Goal: Information Seeking & Learning: Understand process/instructions

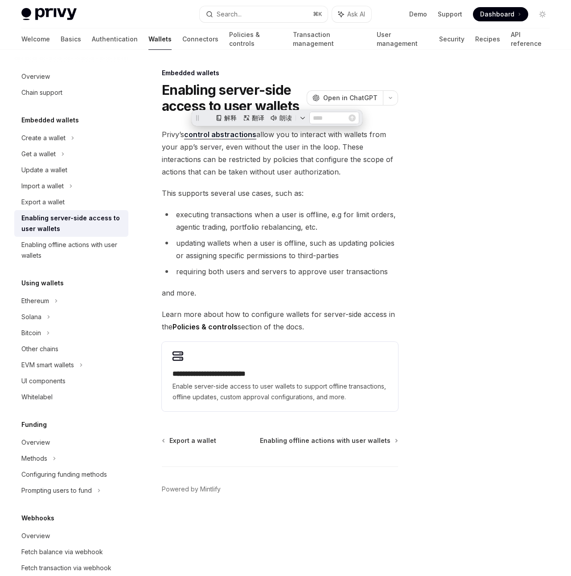
click at [288, 145] on span "Privy’s control abstractions allow you to interact with wallets from your app’s…" at bounding box center [280, 153] width 236 height 50
drag, startPoint x: 375, startPoint y: 172, endPoint x: 363, endPoint y: 168, distance: 13.5
click at [375, 172] on span "Privy’s control abstractions allow you to interact with wallets from your app’s…" at bounding box center [280, 153] width 236 height 50
click at [329, 159] on span "Privy’s control abstractions allow you to interact with wallets from your app’s…" at bounding box center [280, 153] width 236 height 50
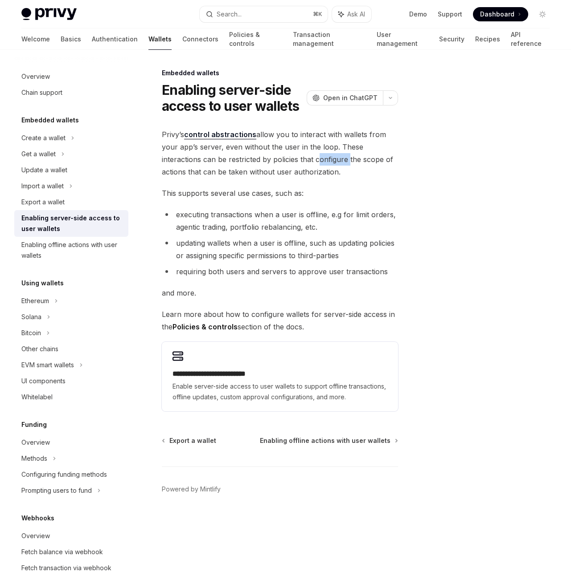
click at [329, 159] on span "Privy’s control abstractions allow you to interact with wallets from your app’s…" at bounding box center [280, 153] width 236 height 50
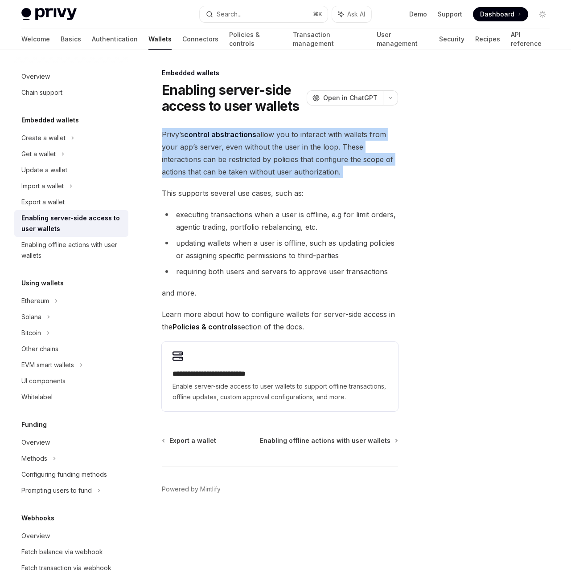
click at [329, 159] on span "Privy’s control abstractions allow you to interact with wallets from your app’s…" at bounding box center [280, 153] width 236 height 50
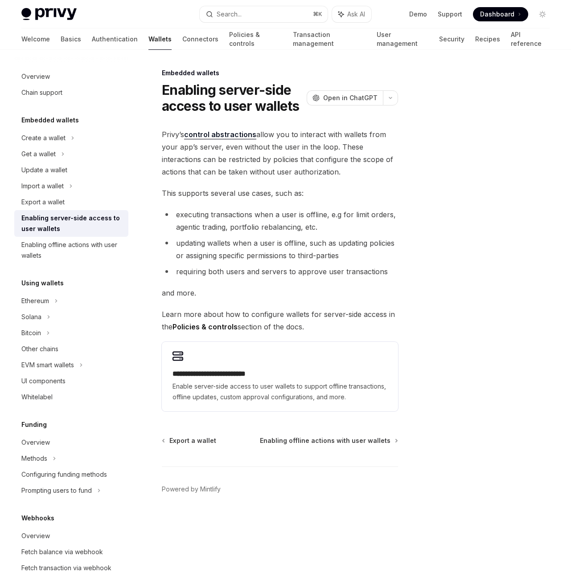
drag, startPoint x: 336, startPoint y: 146, endPoint x: 346, endPoint y: 168, distance: 24.3
click at [346, 168] on span "Privy’s control abstractions allow you to interact with wallets from your app’s…" at bounding box center [280, 153] width 236 height 50
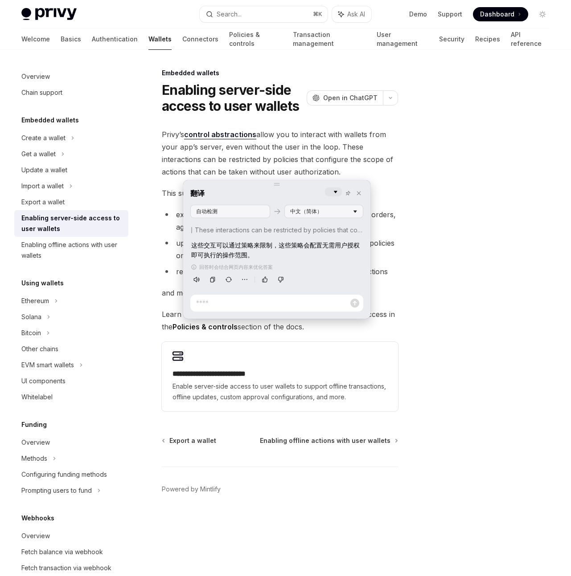
drag, startPoint x: 277, startPoint y: 242, endPoint x: 288, endPoint y: 250, distance: 13.6
click at [288, 250] on div "这些交互可以通过策略来限制，这些策略会配置无需用户授权即可执行的操作范围。" at bounding box center [276, 251] width 171 height 20
click at [462, 204] on div at bounding box center [488, 322] width 135 height 509
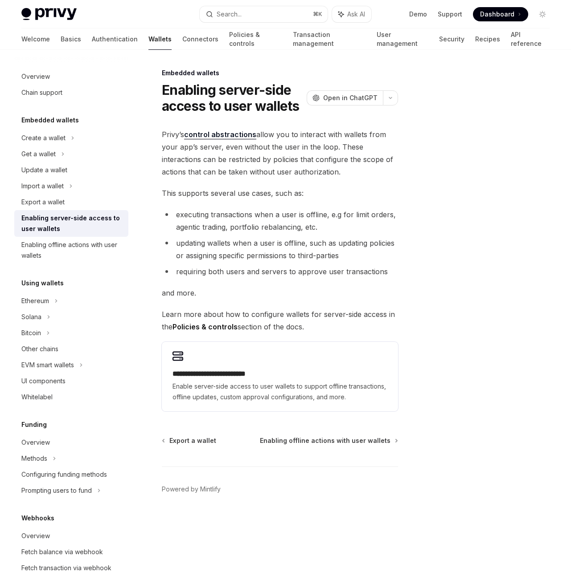
click at [452, 228] on div at bounding box center [488, 322] width 135 height 509
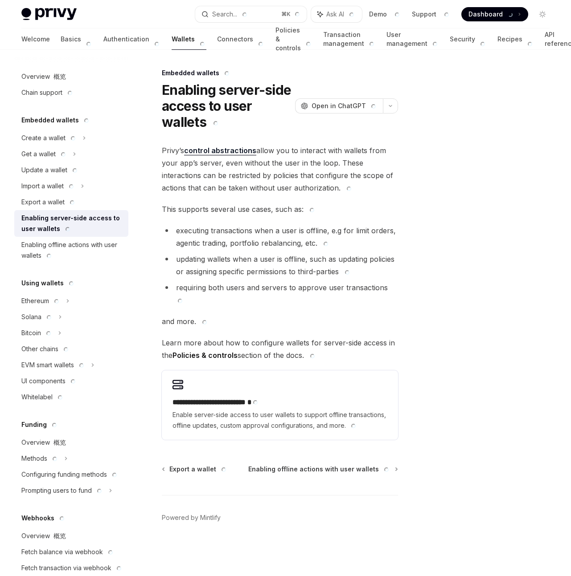
click at [477, 212] on div at bounding box center [488, 322] width 135 height 509
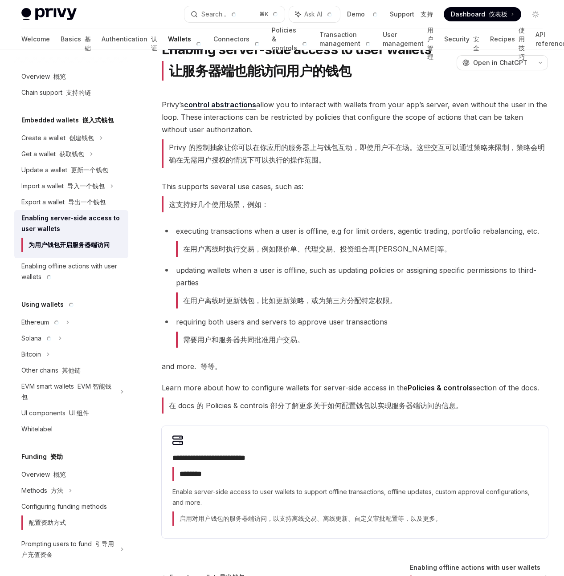
scroll to position [52, 0]
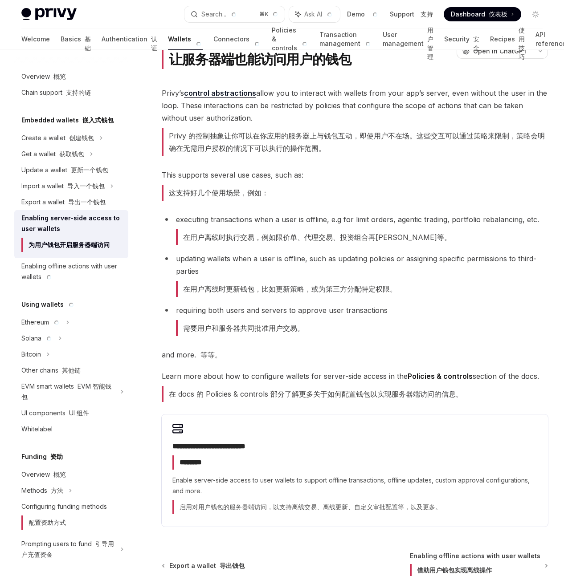
click at [0, 0] on div at bounding box center [0, 0] width 0 height 0
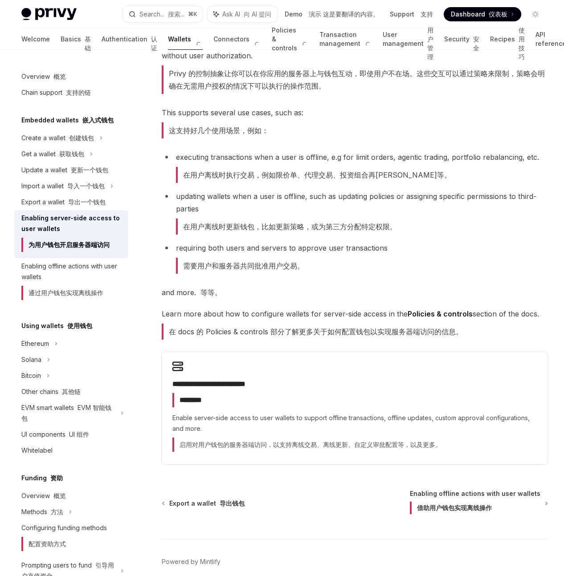
scroll to position [295, 0]
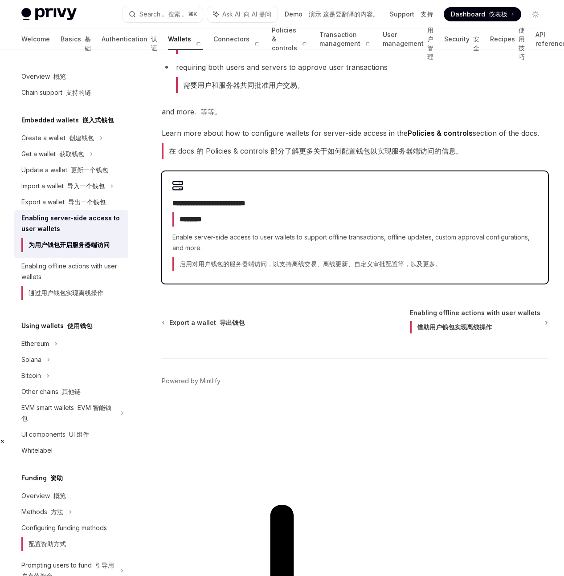
click at [202, 227] on font "********" at bounding box center [186, 219] width 29 height 14
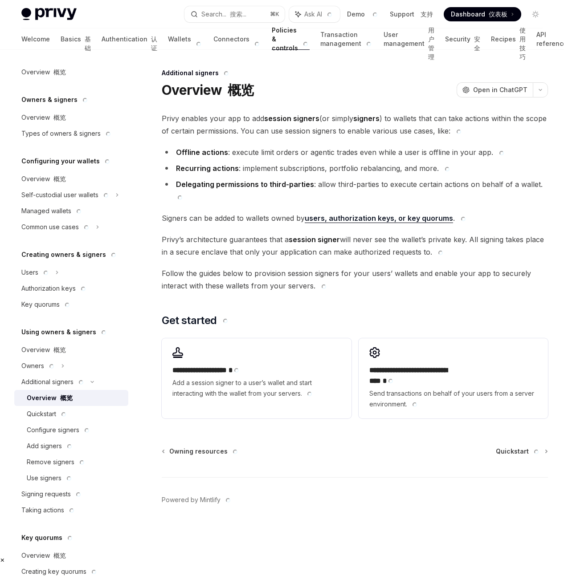
click at [0, 0] on div "On this page 本页内容 Get started 开始使用" at bounding box center [0, 0] width 0 height 0
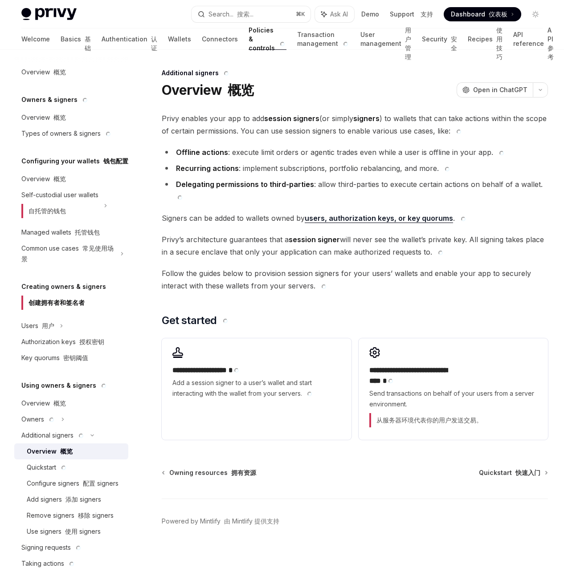
click at [0, 0] on div "On this page 本页内容 Get started 开始使用" at bounding box center [0, 0] width 0 height 0
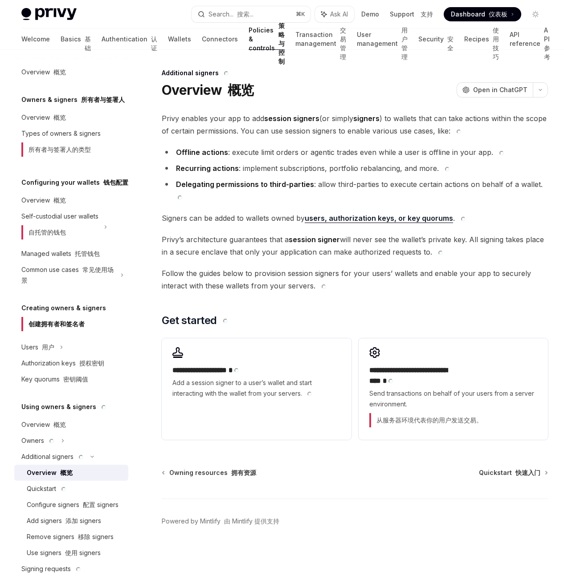
click at [0, 0] on div "On this page 本页内容 Get started 开始使用" at bounding box center [0, 0] width 0 height 0
click at [307, 137] on span "Privy enables your app to add session signers (or simply signers ) to wallets t…" at bounding box center [355, 124] width 386 height 25
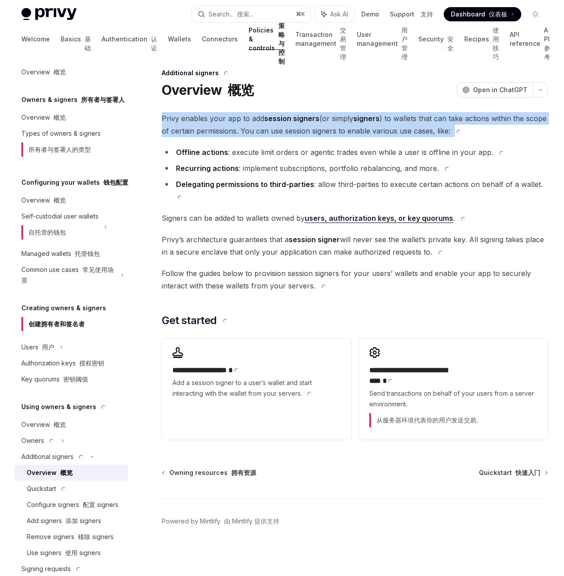
click at [307, 137] on span "Privy enables your app to add session signers (or simply signers ) to wallets t…" at bounding box center [355, 124] width 386 height 25
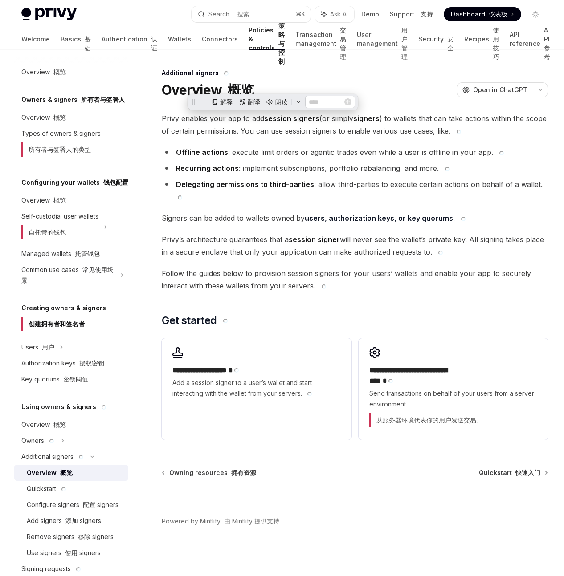
click at [0, 0] on div "On this page 本页内容 Get started 开始使用" at bounding box center [0, 0] width 0 height 0
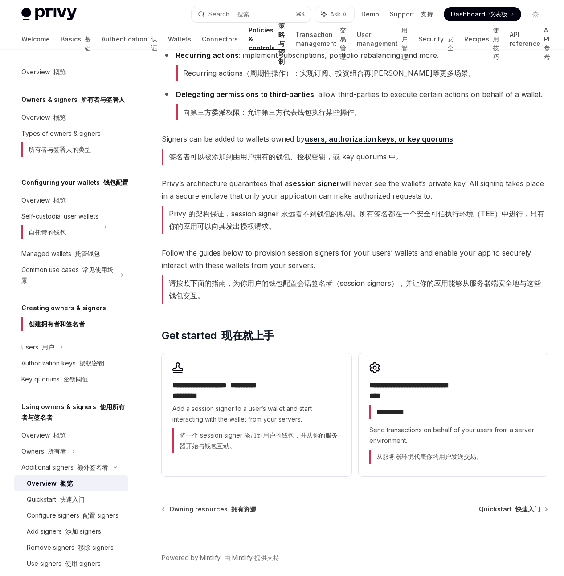
scroll to position [209, 0]
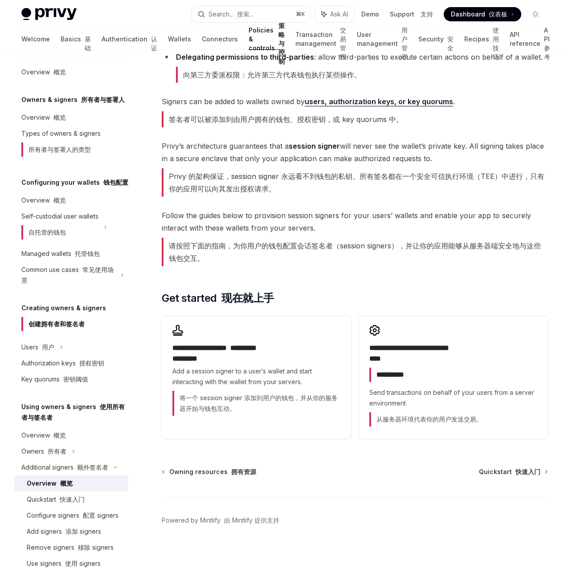
click at [0, 0] on div "On this page 本页内容 Get started 开始使用" at bounding box center [0, 0] width 0 height 0
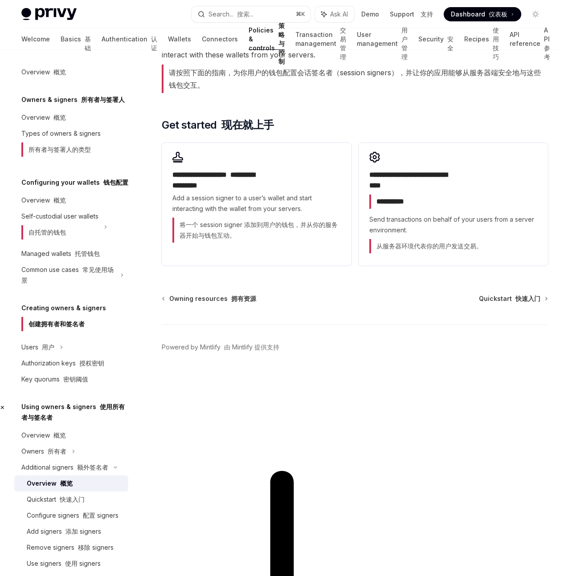
scroll to position [392, 0]
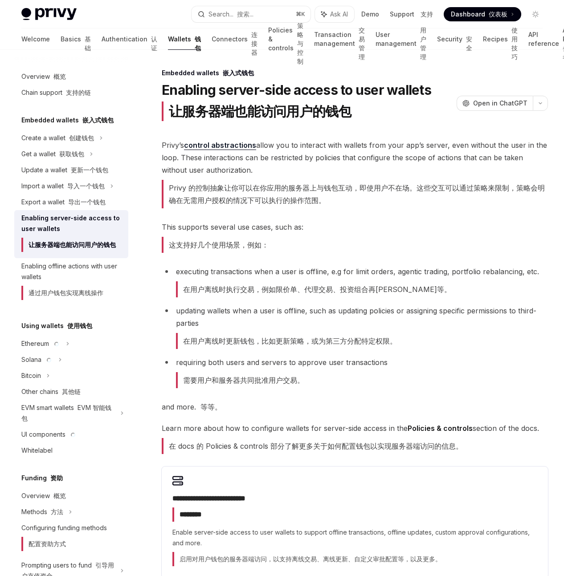
click at [0, 0] on div at bounding box center [0, 0] width 0 height 0
click at [304, 207] on span "Privy’s control abstractions allow you to interact with wallets from your app’s…" at bounding box center [355, 175] width 386 height 73
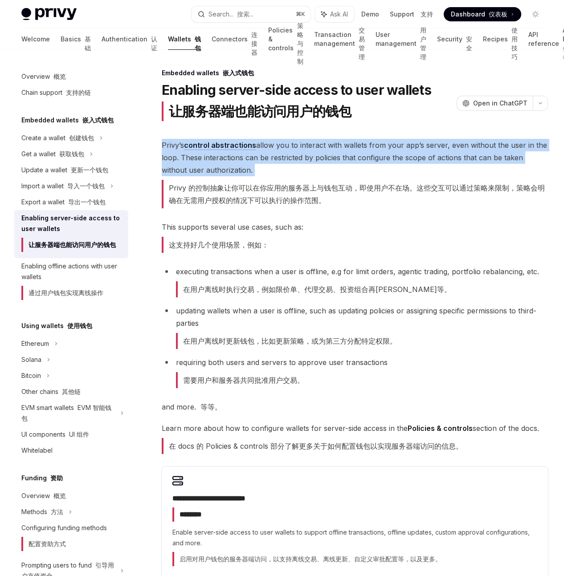
click at [304, 207] on span "Privy’s control abstractions allow you to interact with wallets from your app’s…" at bounding box center [355, 175] width 386 height 73
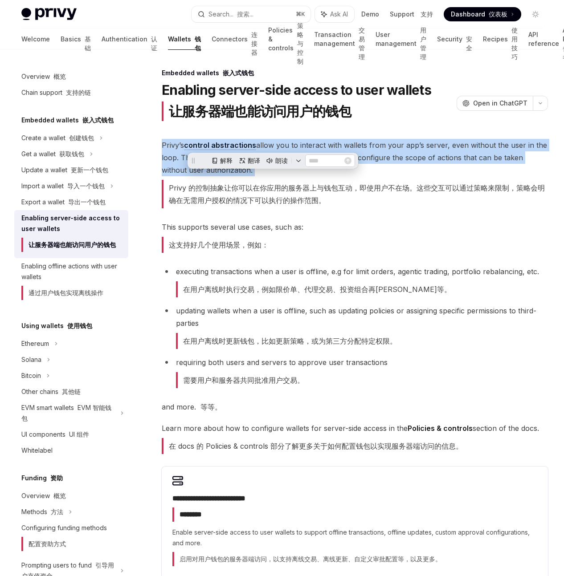
click at [304, 207] on span "Privy’s control abstractions allow you to interact with wallets from your app’s…" at bounding box center [355, 175] width 386 height 73
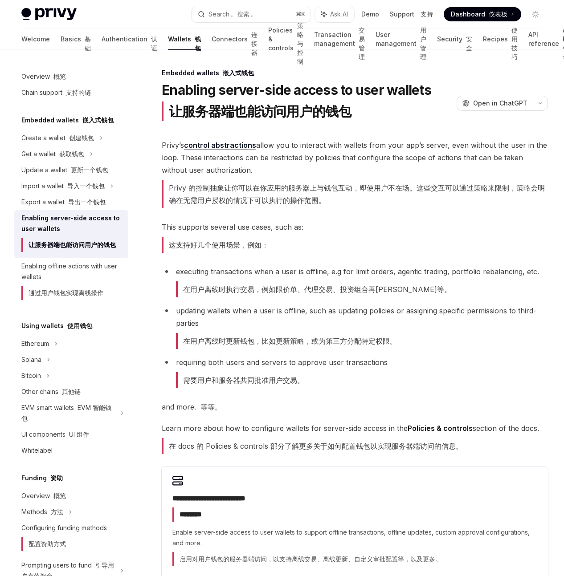
click at [0, 0] on div at bounding box center [0, 0] width 0 height 0
drag, startPoint x: 313, startPoint y: 245, endPoint x: 336, endPoint y: 257, distance: 25.5
click at [336, 208] on font "Privy 的控制抽象让你可以在你应用的服务器上与钱包互动，即使用户不在场。这些交互可以通过策略来限制，策略会明确在无需用户授权的情况下可以执行的操作范围。" at bounding box center [355, 194] width 386 height 29
click at [337, 208] on font "Privy 的控制抽象让你可以在你应用的服务器上与钱包互动，即使用户不在场。这些交互可以通过策略来限制，策略会明确在无需用户授权的情况下可以执行的操作范围。" at bounding box center [355, 194] width 386 height 29
click at [0, 0] on div at bounding box center [0, 0] width 0 height 0
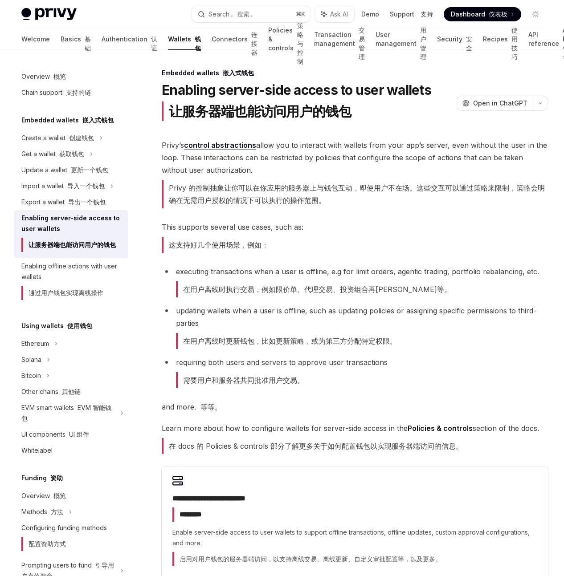
click at [215, 150] on link "control abstractions" at bounding box center [220, 145] width 72 height 9
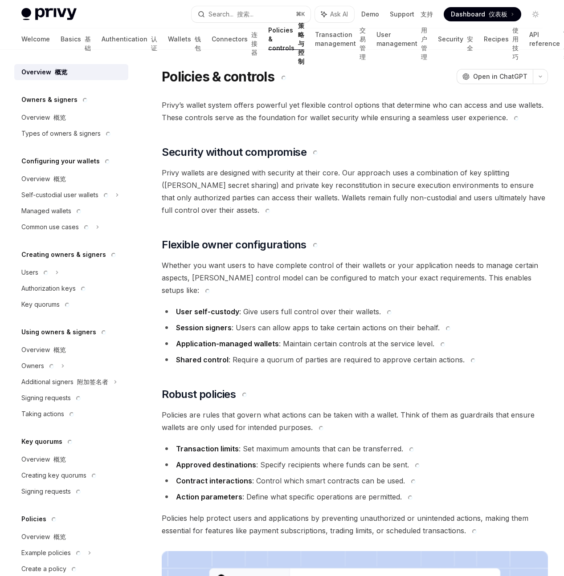
click at [0, 0] on div "On this page Security without compromise Flexible owner configurations Robust p…" at bounding box center [0, 0] width 0 height 0
click at [473, 73] on span "Open in ChatGPT" at bounding box center [500, 76] width 54 height 9
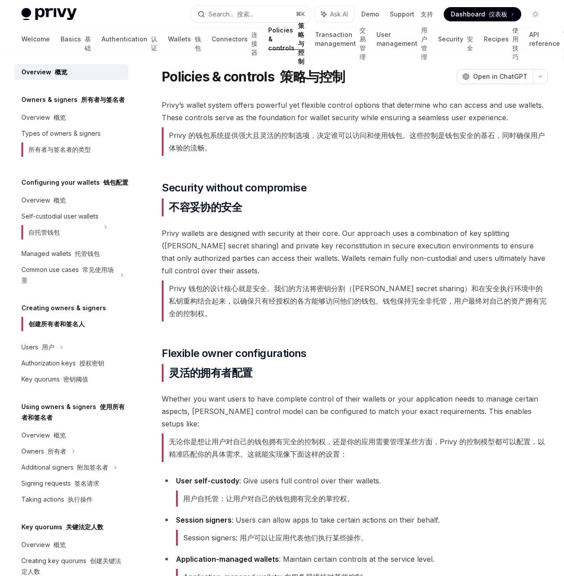
click at [0, 0] on div "On this page 本页内容 Security without compromise 不妥协的安全 Flexible owner configurati…" at bounding box center [0, 0] width 0 height 0
click at [326, 136] on span "Privy’s wallet system offers powerful yet flexible control options that determi…" at bounding box center [355, 129] width 386 height 61
drag, startPoint x: 323, startPoint y: 132, endPoint x: 344, endPoint y: 147, distance: 25.8
click at [343, 147] on span "Privy’s wallet system offers powerful yet flexible control options that determi…" at bounding box center [355, 129] width 386 height 61
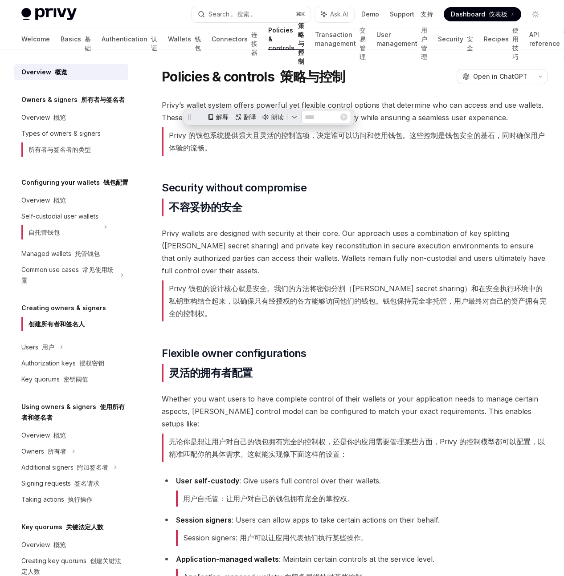
click at [344, 147] on span "Privy’s wallet system offers powerful yet flexible control options that determi…" at bounding box center [355, 129] width 386 height 61
click at [369, 156] on font "Privy 的钱包系统提供强大且灵活的控制选项，决定谁可以访问和使用钱包。这些控制是钱包安全的基石，同时确保用户体验的流畅。" at bounding box center [355, 141] width 386 height 29
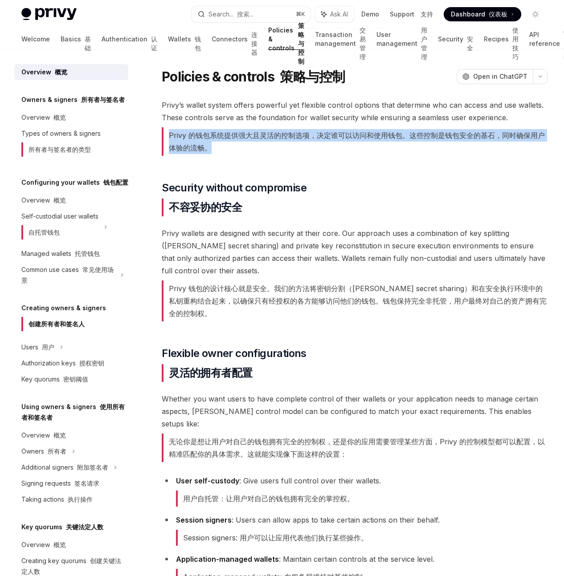
click at [369, 156] on font "Privy 的钱包系统提供强大且灵活的控制选项，决定谁可以访问和使用钱包。这些控制是钱包安全的基石，同时确保用户体验的流畅。" at bounding box center [355, 141] width 386 height 29
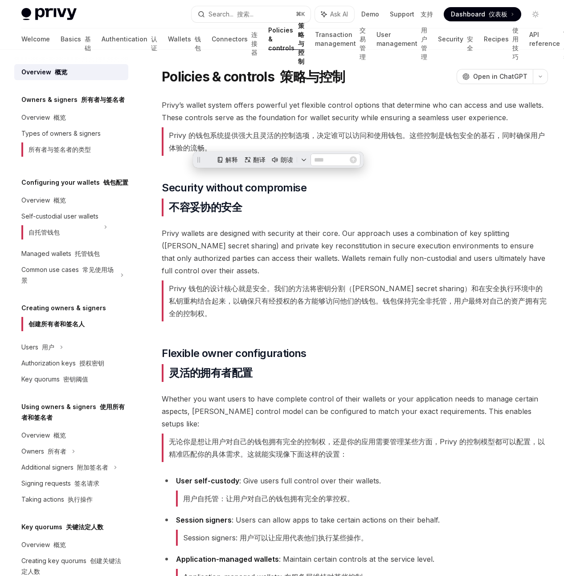
click at [373, 156] on font "Privy 的钱包系统提供强大且灵活的控制选项，决定谁可以访问和使用钱包。这些控制是钱包安全的基石，同时确保用户体验的流畅。" at bounding box center [355, 141] width 386 height 29
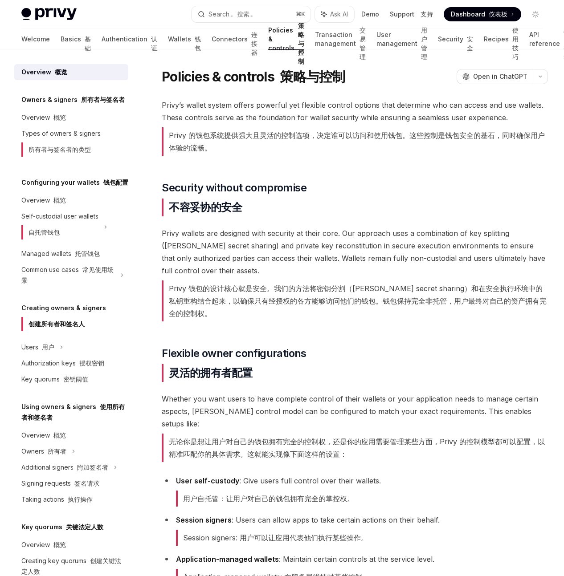
click at [0, 0] on div "On this page 本页内容 Security without compromise 不妥协的安全 Flexible owner configurati…" at bounding box center [0, 0] width 0 height 0
type textarea "*"
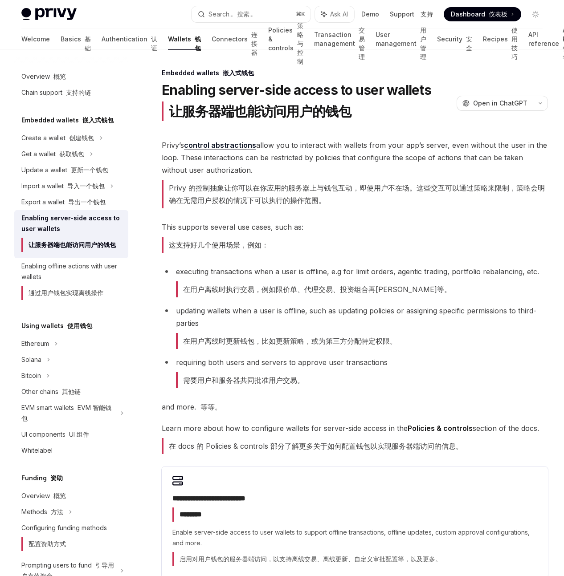
click at [411, 228] on div "Embedded wallets 嵌入式钱包 Enabling server-side access to user wallets 让服务器端也能访问用户的…" at bounding box center [281, 390] width 535 height 681
drag, startPoint x: 347, startPoint y: 218, endPoint x: 160, endPoint y: 175, distance: 191.9
click at [160, 175] on div "Embedded wallets 嵌入式钱包 Enabling server-side access to user wallets 让服务器端也能访问用户的…" at bounding box center [271, 399] width 557 height 663
copy span "Privy’s control abstractions allow you to interact with wallets from your app’s…"
click at [0, 0] on div at bounding box center [0, 0] width 0 height 0
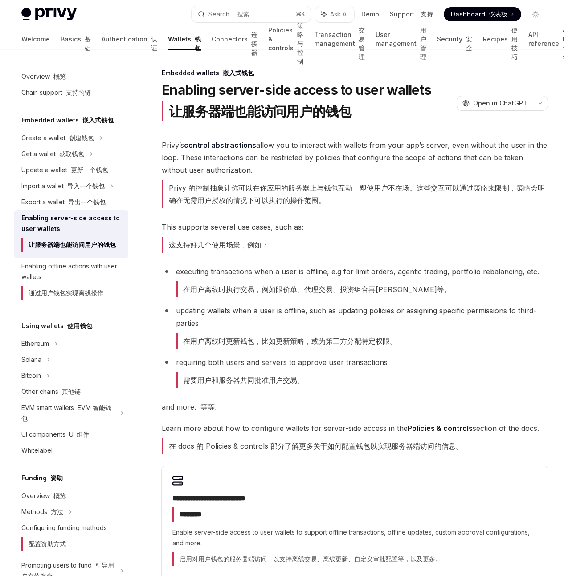
click at [0, 0] on div at bounding box center [0, 0] width 0 height 0
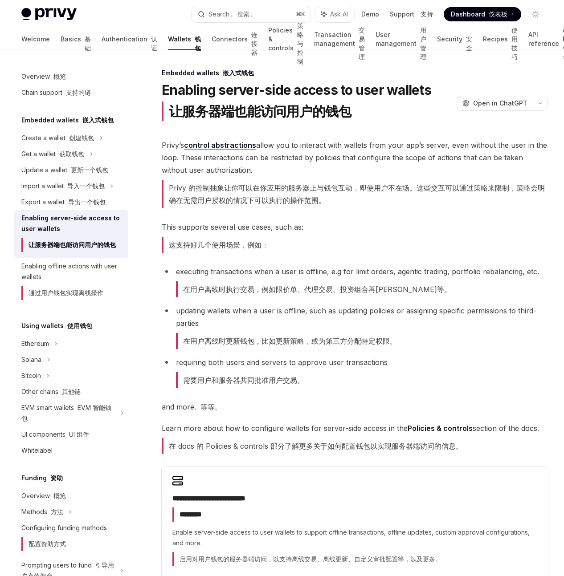
click at [0, 0] on div at bounding box center [0, 0] width 0 height 0
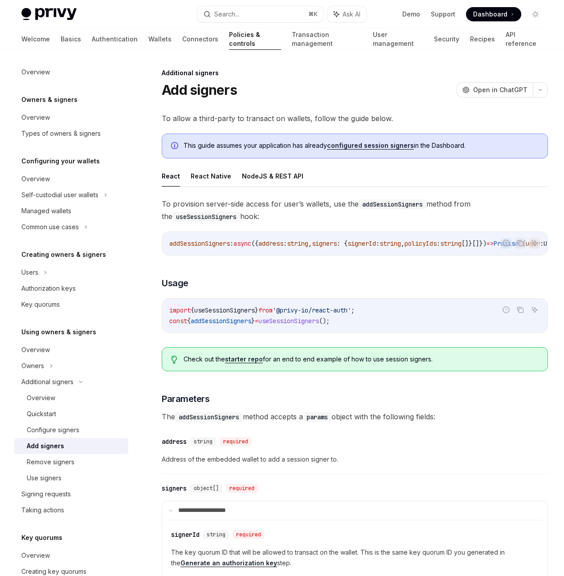
click at [0, 0] on div "On this page Usage Parameters" at bounding box center [0, 0] width 0 height 0
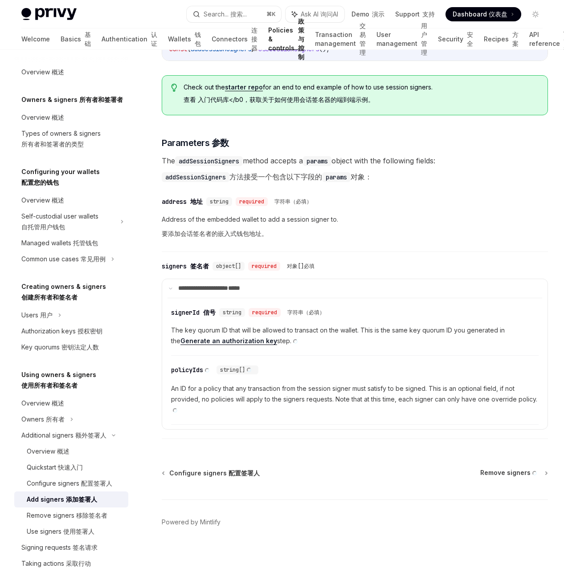
scroll to position [325, 0]
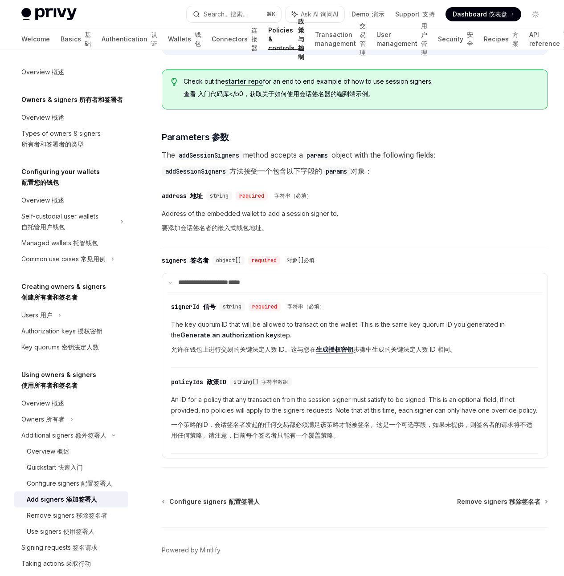
click at [0, 0] on div "On this page On this page 本页内容 Usage Usage 用法 Parameters Parameters 参数" at bounding box center [0, 0] width 0 height 0
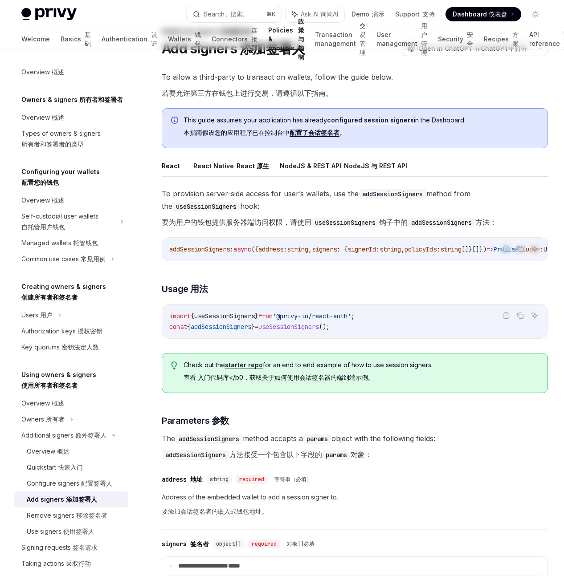
scroll to position [0, 0]
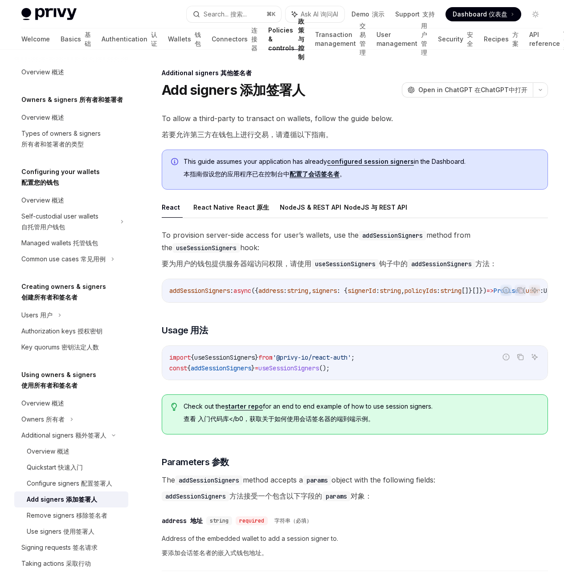
click at [344, 166] on link "configured session signers" at bounding box center [370, 162] width 87 height 8
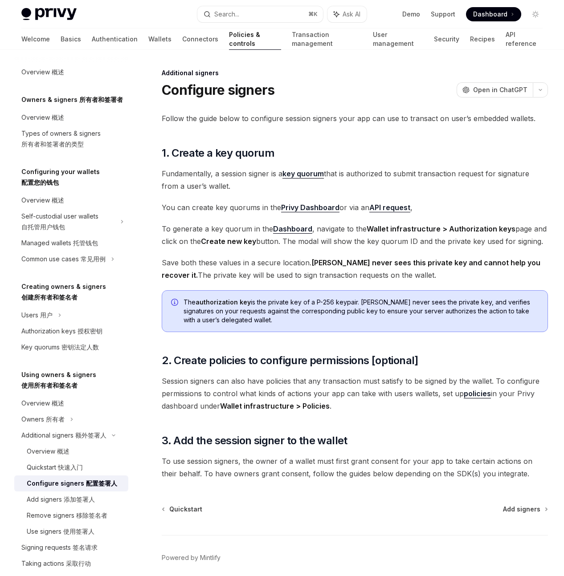
click at [0, 0] on div "On this page 1. Create a key quorum 2. Create policies to configure permissions…" at bounding box center [0, 0] width 0 height 0
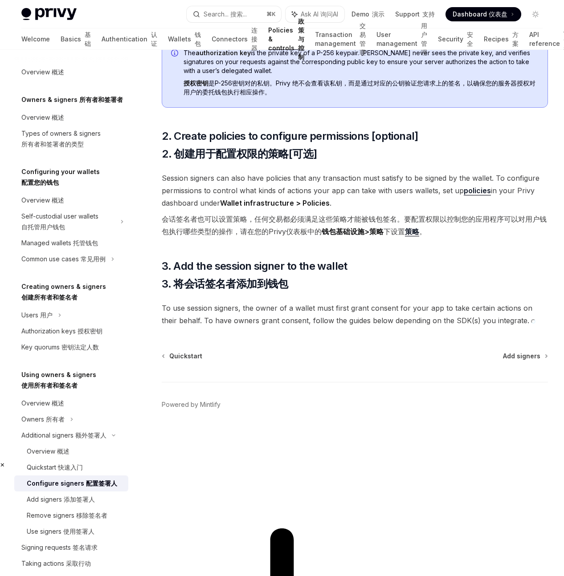
scroll to position [464, 0]
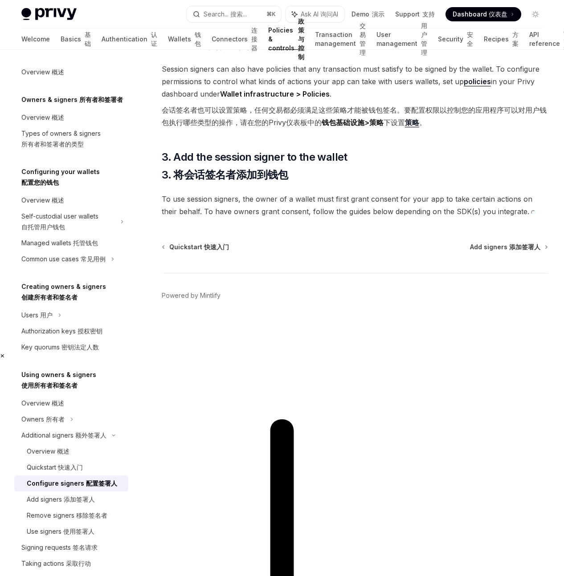
click at [0, 0] on div "On this page On this page 本页内容 1. Create a key quorum 1. Create a key quorum 1.…" at bounding box center [0, 0] width 0 height 0
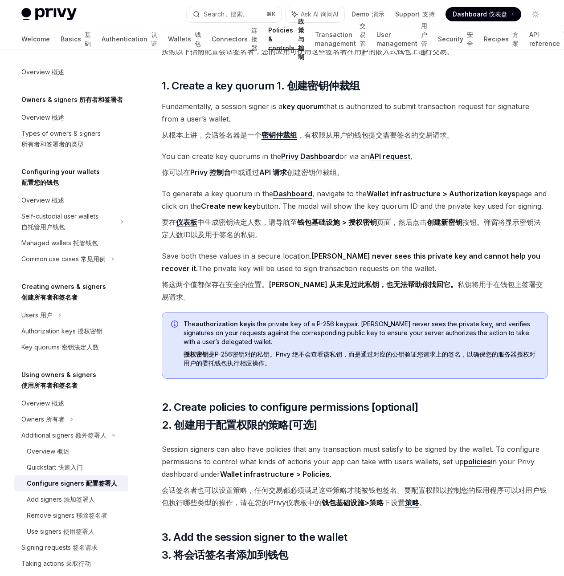
scroll to position [0, 0]
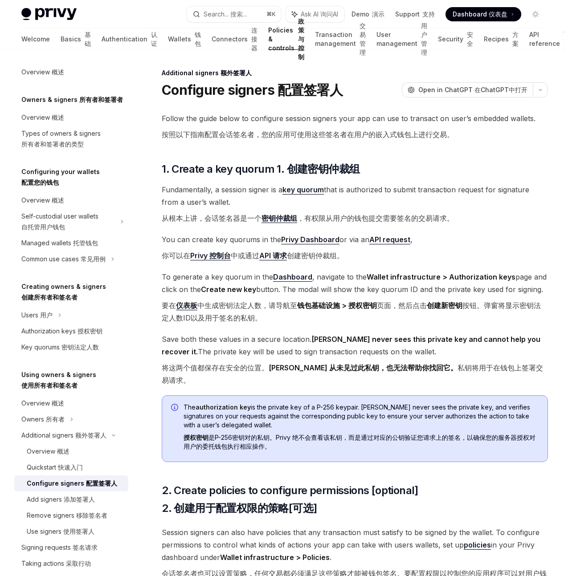
click at [0, 0] on div "On this page On this page 本页内容 1. Create a key quorum 1. Create a key quorum 1.…" at bounding box center [0, 0] width 0 height 0
type textarea "*"
